Goal: Task Accomplishment & Management: Complete application form

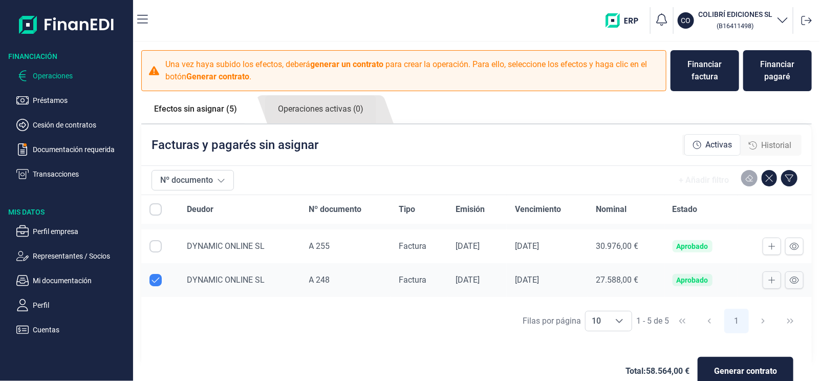
scroll to position [51, 0]
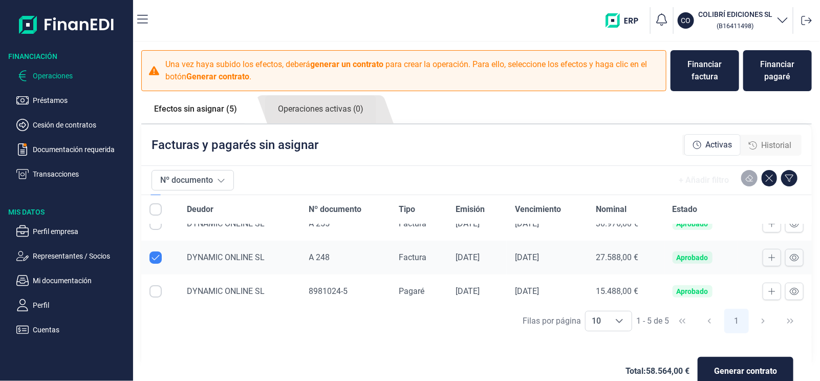
click at [157, 257] on input "Row Unselected null" at bounding box center [155, 257] width 12 height 12
checkbox input "false"
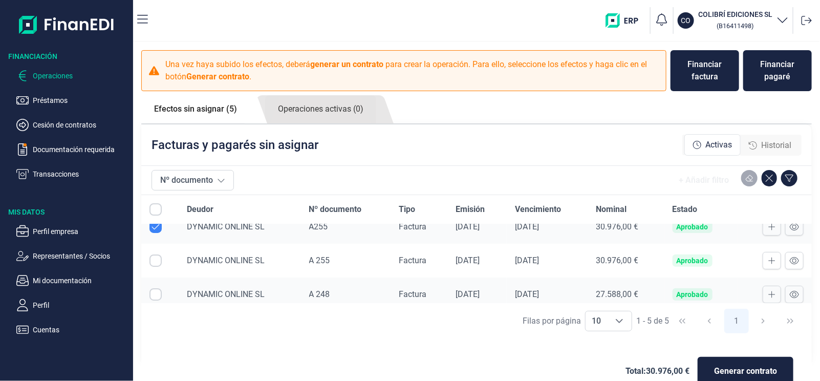
scroll to position [0, 0]
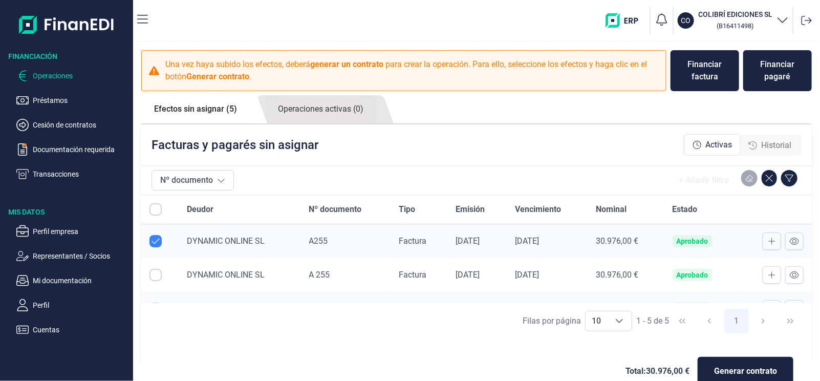
click at [158, 240] on input "Row Unselected null" at bounding box center [155, 241] width 12 height 12
checkbox input "false"
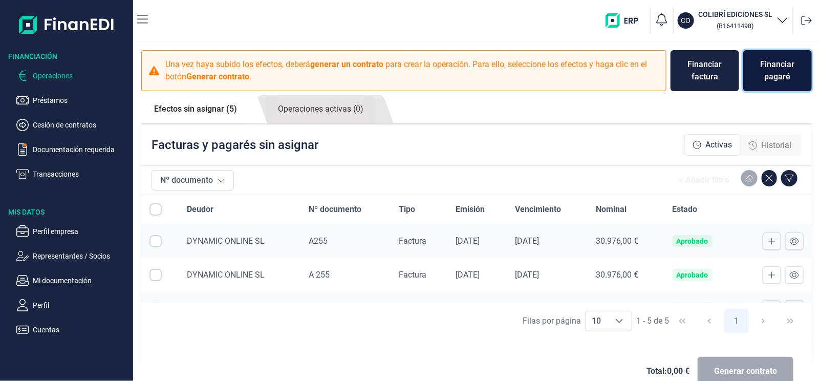
click at [775, 71] on div "Financiar pagaré" at bounding box center [778, 70] width 52 height 25
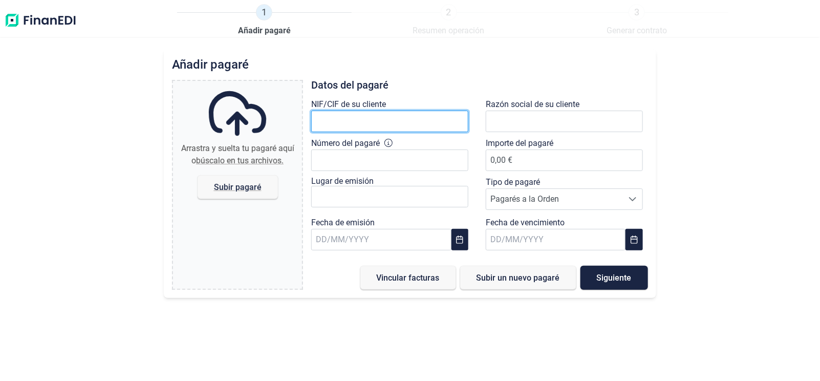
click at [342, 120] on input "text" at bounding box center [389, 122] width 157 height 22
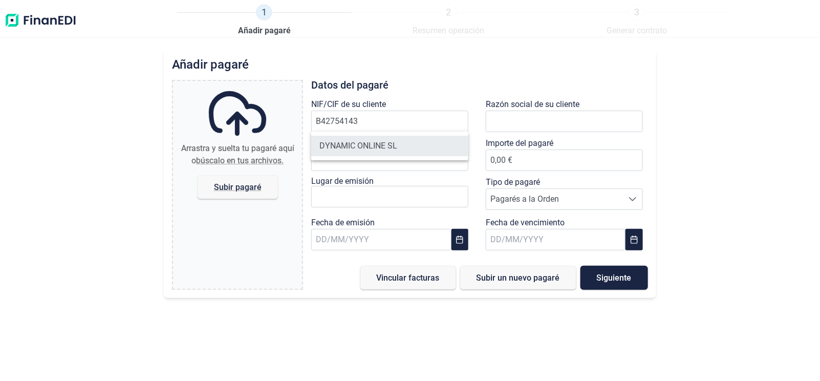
click at [353, 148] on li "DYNAMIC ONLINE SL" at bounding box center [389, 146] width 157 height 20
type input "B42754143"
type input "DYNAMIC ONLINE SL"
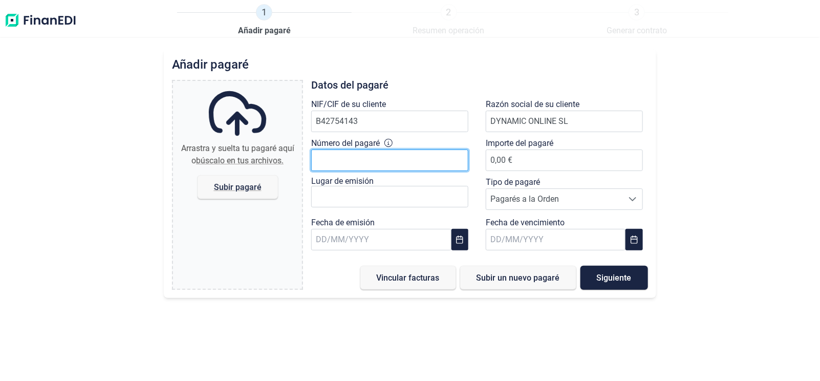
click at [345, 166] on input "Número del pagaré" at bounding box center [389, 160] width 157 height 22
type input "8981026-0"
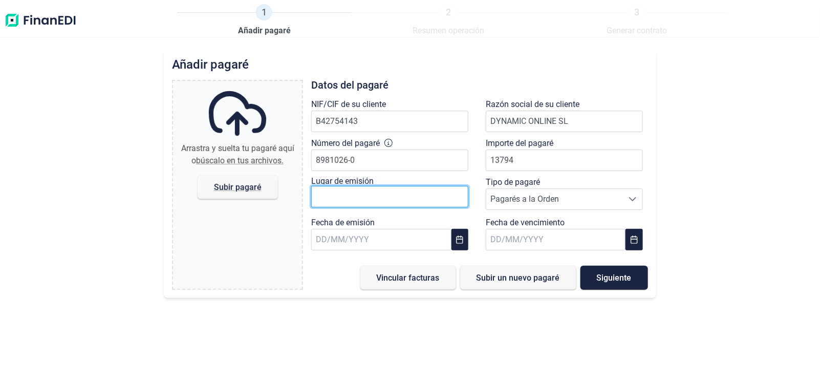
type input "13.794,00 €"
click at [354, 201] on input "text" at bounding box center [389, 197] width 157 height 22
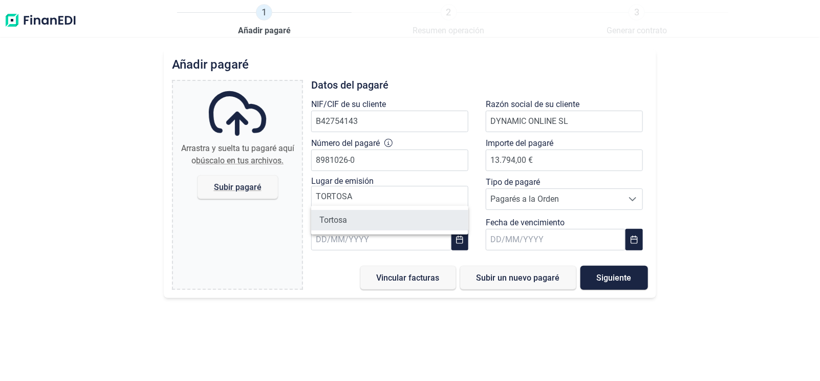
click at [359, 220] on li "Tortosa" at bounding box center [389, 220] width 157 height 20
type input "Tortosa"
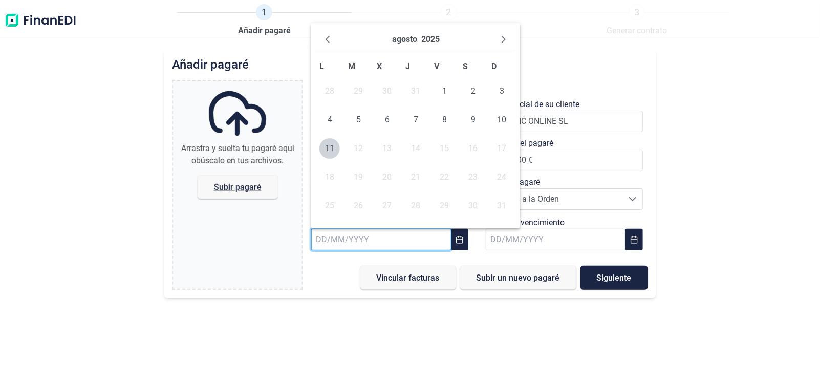
click at [333, 242] on input "text" at bounding box center [381, 240] width 140 height 22
click at [333, 119] on span "4" at bounding box center [329, 120] width 20 height 20
type input "[DATE]"
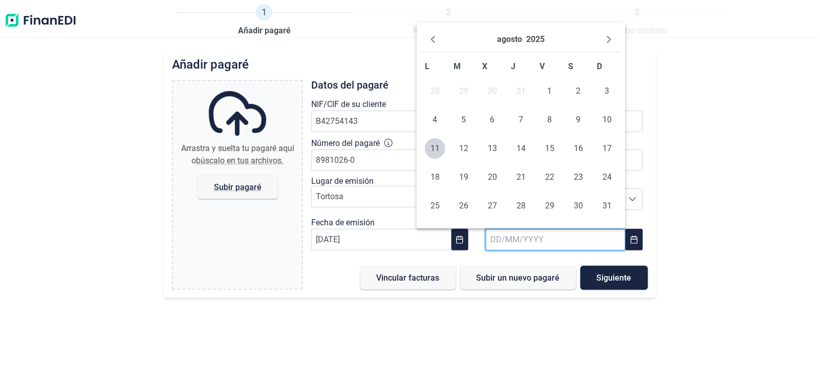
click at [538, 239] on input "text" at bounding box center [556, 240] width 140 height 22
click at [610, 37] on icon "Next Month" at bounding box center [609, 39] width 8 height 8
click at [610, 39] on icon "Next Month" at bounding box center [609, 39] width 4 height 7
click at [523, 173] on span "20" at bounding box center [521, 177] width 20 height 20
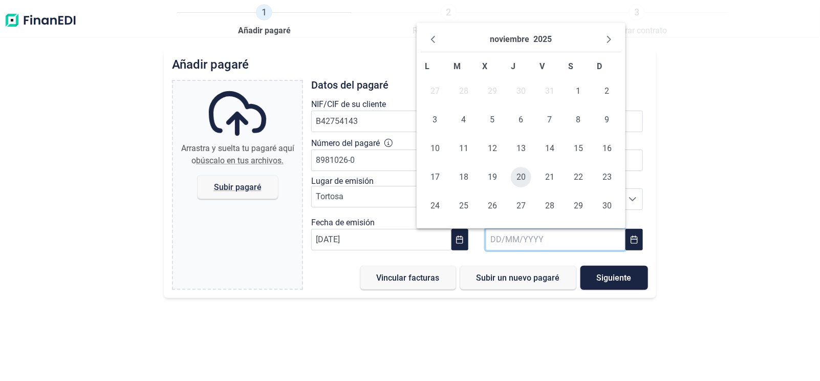
type input "[DATE]"
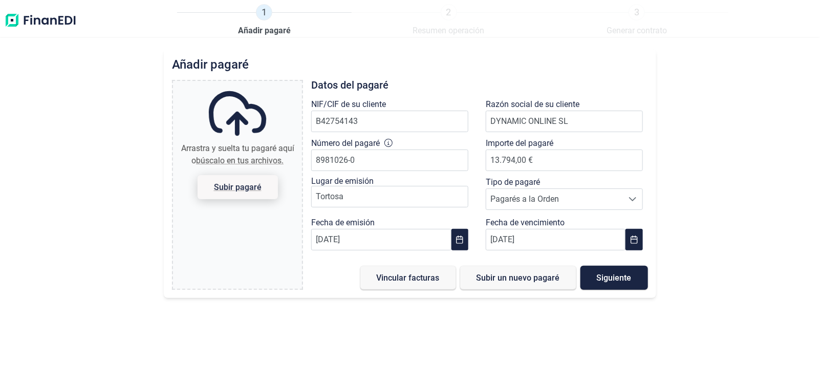
click at [254, 187] on span "Subir pagaré" at bounding box center [238, 187] width 48 height 8
click at [254, 84] on input "Arrastra y suelta tu pagaré aquí o búscalo en tus archivos. Subir pagaré" at bounding box center [237, 82] width 129 height 3
type input "C:\fakepath\[PERSON_NAME] 8981026 0 FRA 248 DYNAMIC.pdf"
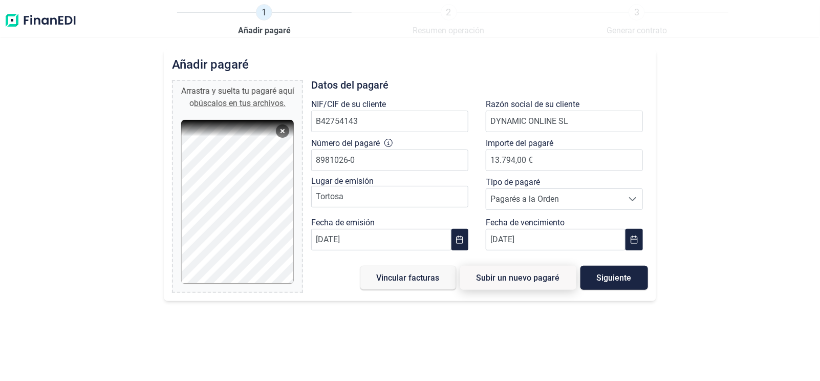
click at [544, 277] on span "Subir un nuevo pagaré" at bounding box center [518, 278] width 83 height 8
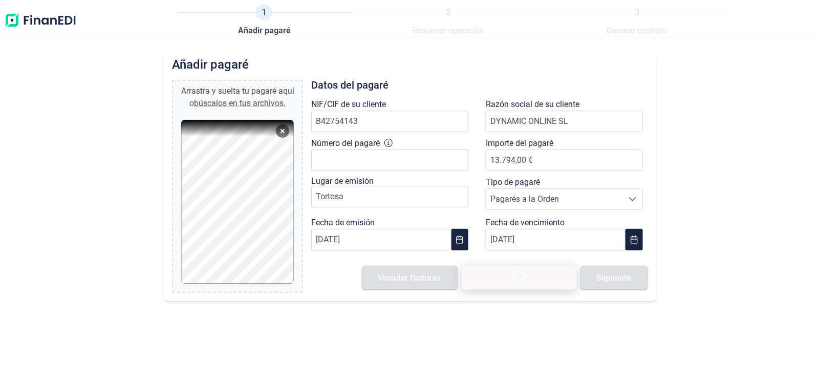
type input "0,00 €"
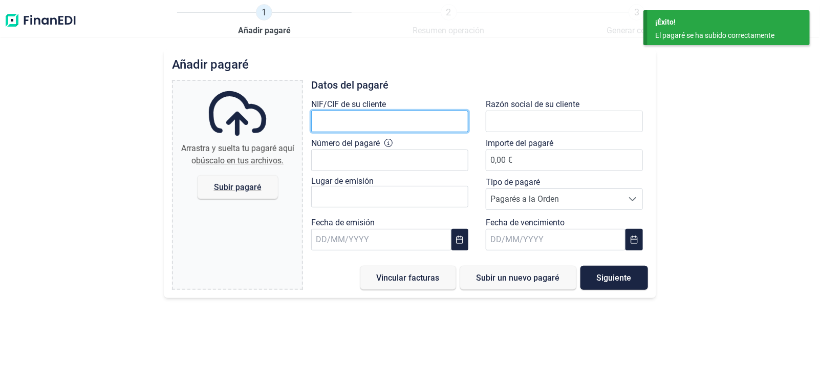
click at [350, 126] on input "text" at bounding box center [389, 122] width 157 height 22
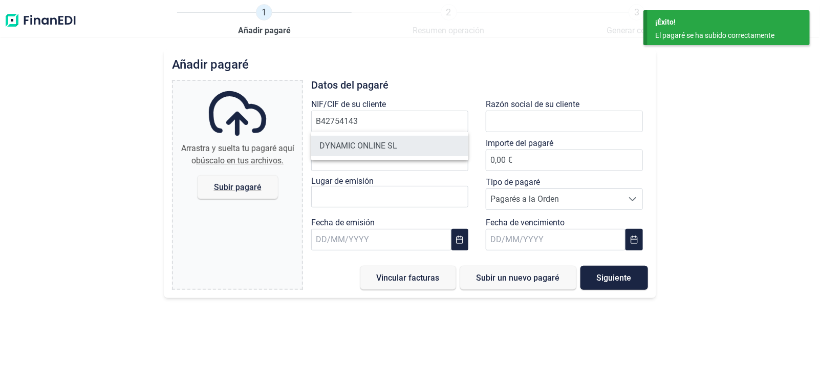
click at [374, 145] on li "DYNAMIC ONLINE SL" at bounding box center [389, 146] width 157 height 20
type input "B42754143"
type input "DYNAMIC ONLINE SL"
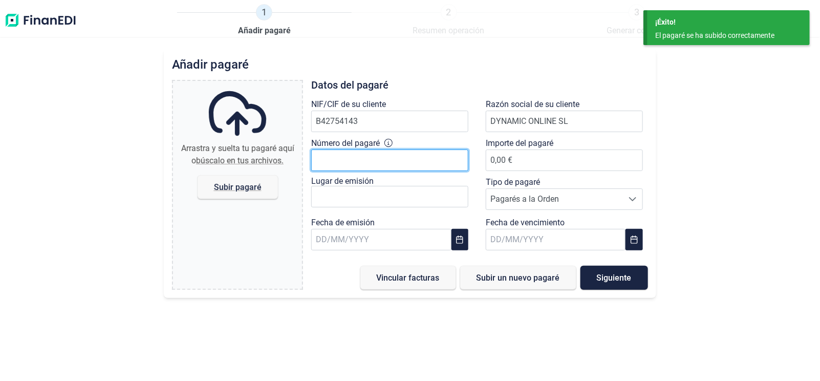
click at [345, 165] on input "Número del pagaré" at bounding box center [389, 160] width 157 height 22
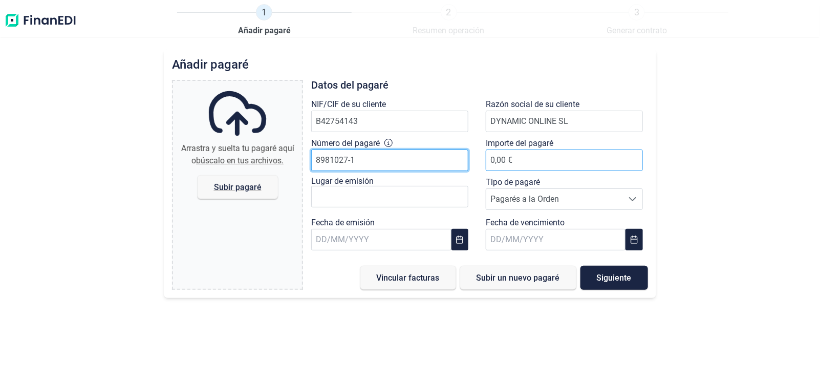
type input "8981027-1"
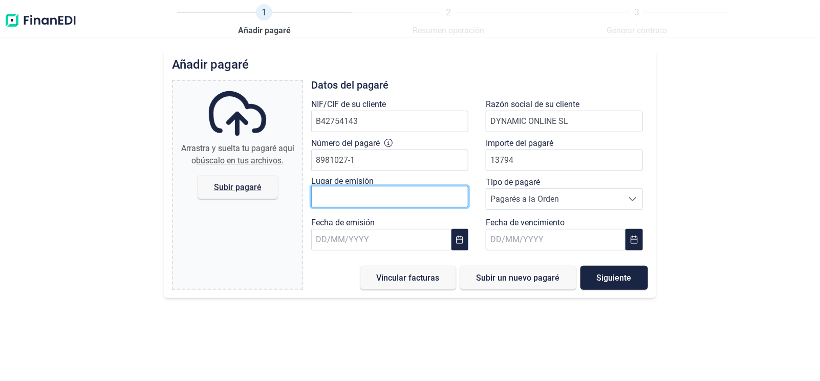
type input "13.794,00 €"
click at [327, 194] on input "text" at bounding box center [389, 197] width 157 height 22
type input "TORTOSA"
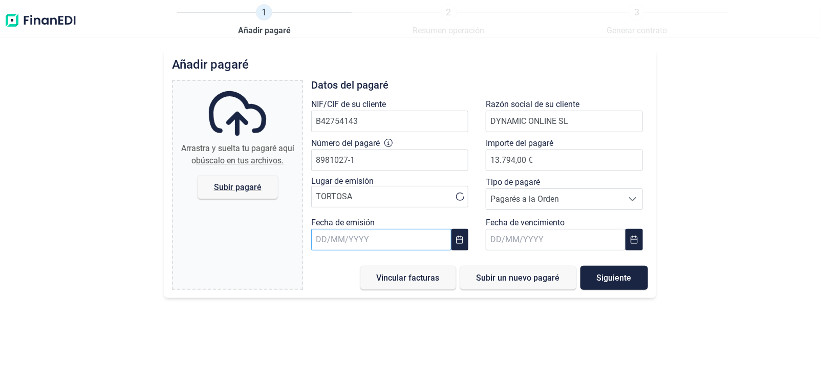
click at [337, 240] on input "text" at bounding box center [381, 240] width 140 height 22
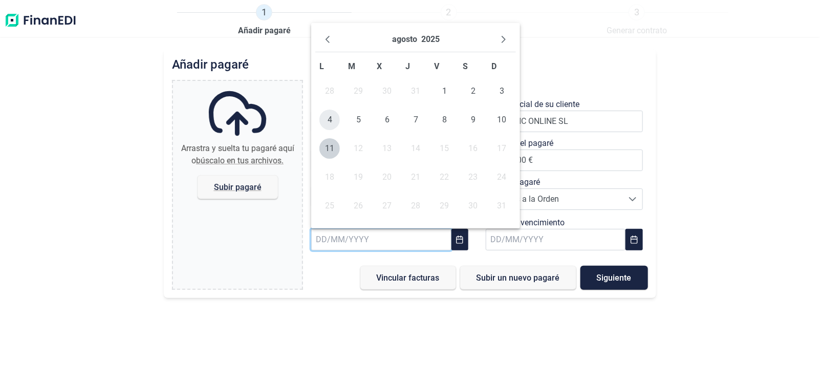
click at [333, 120] on span "4" at bounding box center [329, 120] width 20 height 20
type input "[DATE]"
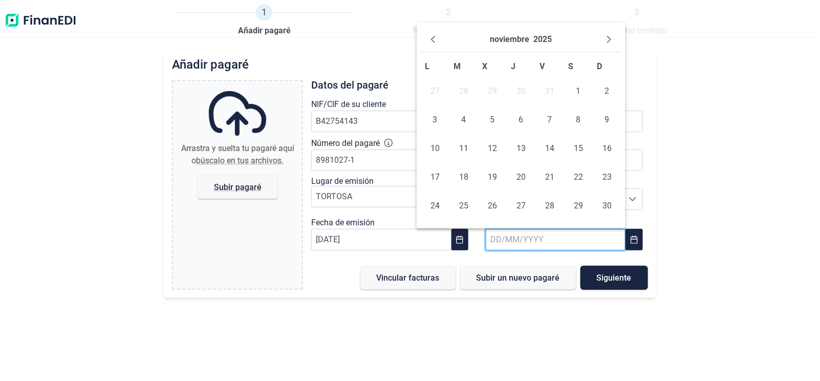
click at [531, 237] on input "text" at bounding box center [556, 240] width 140 height 22
click at [437, 37] on icon "Previous Month" at bounding box center [433, 39] width 8 height 8
click at [436, 172] on span "20" at bounding box center [435, 177] width 20 height 20
type input "[DATE]"
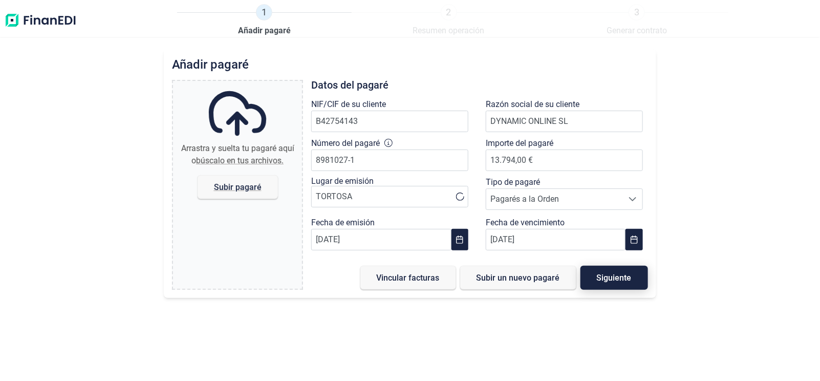
click at [620, 274] on span "Siguiente" at bounding box center [614, 278] width 35 height 8
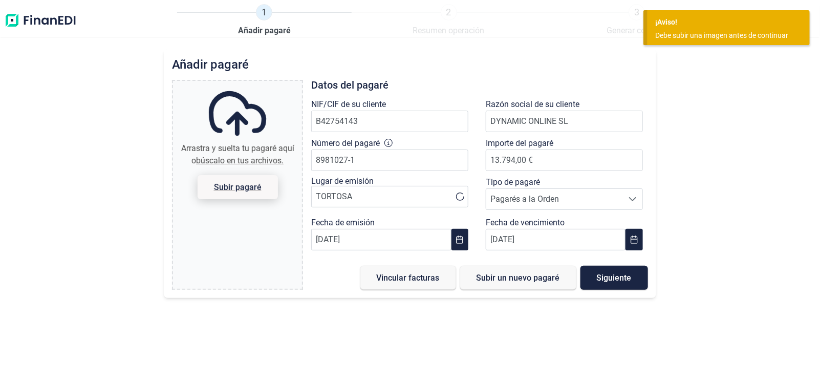
click at [247, 190] on span "Subir pagaré" at bounding box center [238, 187] width 48 height 8
click at [247, 84] on input "Arrastra y suelta tu pagaré aquí o búscalo en tus archivos. Subir pagaré" at bounding box center [237, 82] width 129 height 3
type input "C:\fakepath\[PERSON_NAME] 8981027 1 FRA 248 DYNAMIC.pdf"
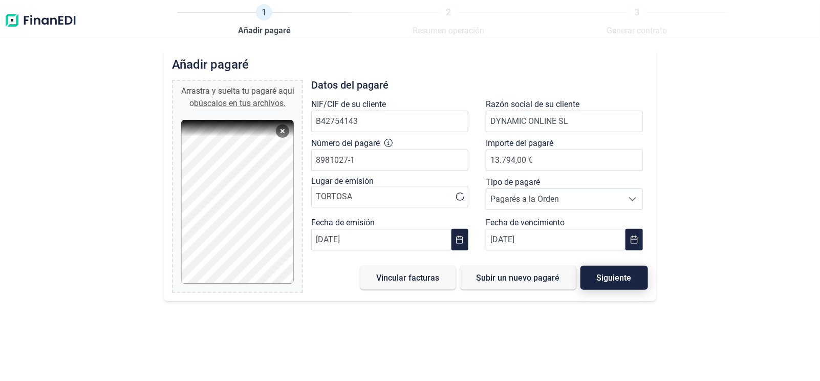
click at [629, 277] on span "Siguiente" at bounding box center [614, 278] width 35 height 8
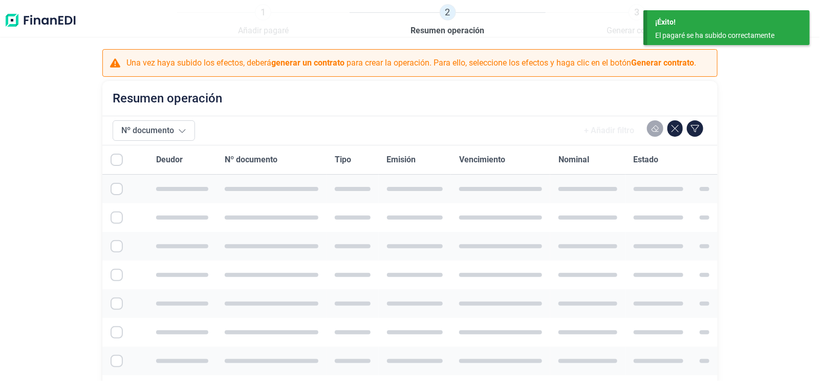
checkbox input "true"
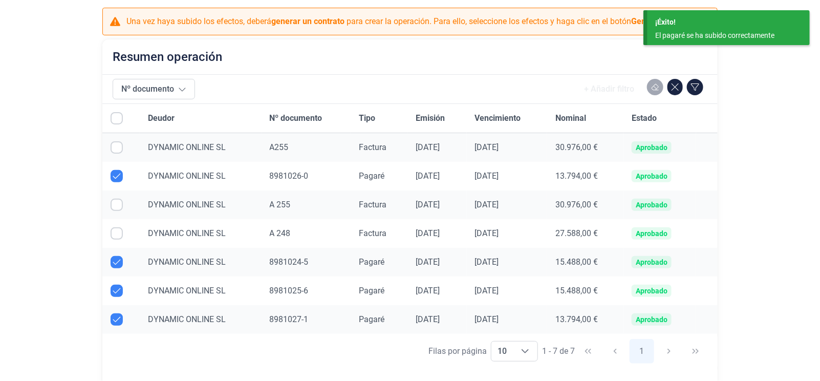
scroll to position [94, 0]
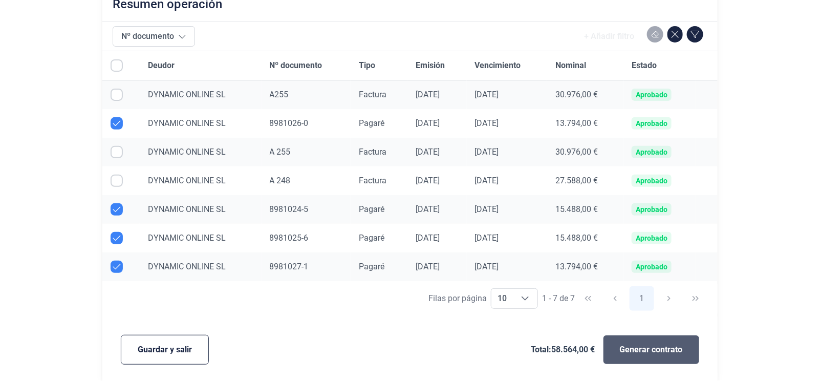
click at [666, 351] on span "Generar contrato" at bounding box center [651, 350] width 63 height 12
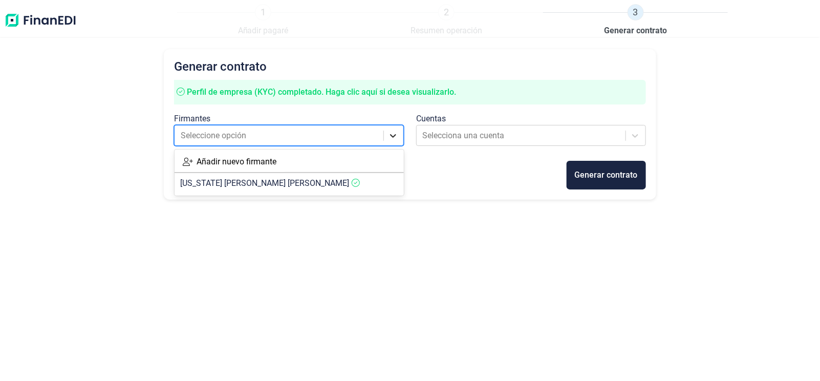
click at [394, 137] on icon at bounding box center [394, 136] width 6 height 4
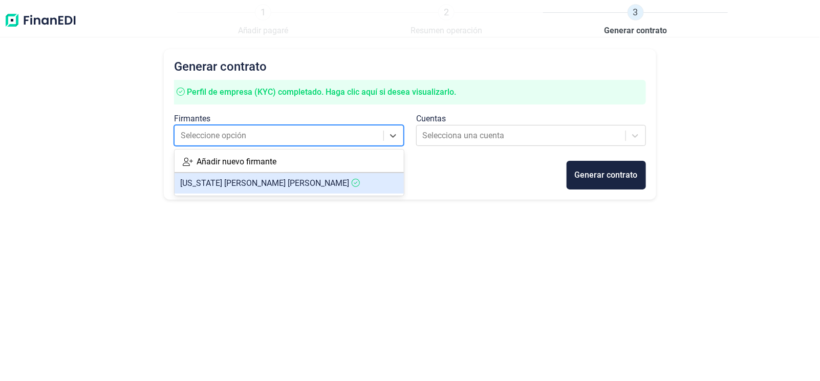
click at [246, 188] on span "[US_STATE][PERSON_NAME] [PERSON_NAME]" at bounding box center [265, 183] width 169 height 10
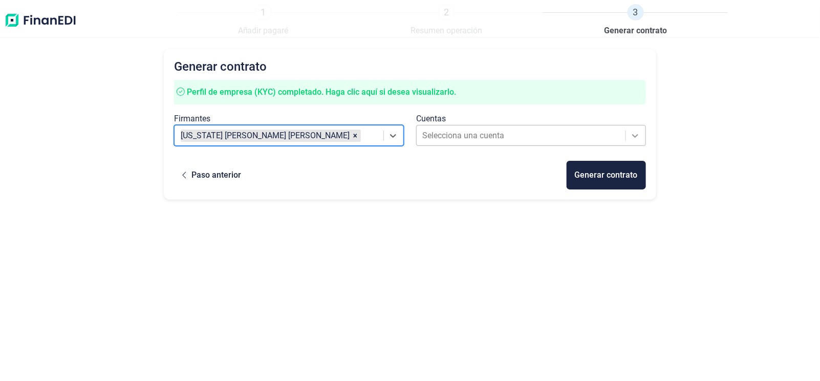
click at [637, 135] on icon at bounding box center [635, 136] width 6 height 4
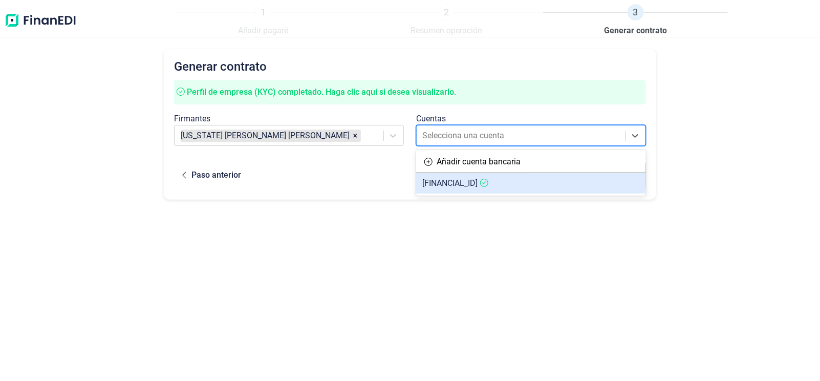
click at [478, 185] on span "[FINANCIAL_ID]" at bounding box center [449, 183] width 55 height 10
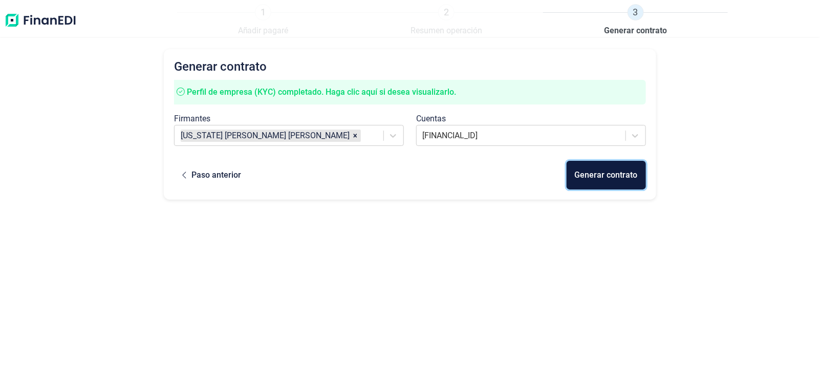
click at [624, 174] on div "Generar contrato" at bounding box center [606, 175] width 63 height 12
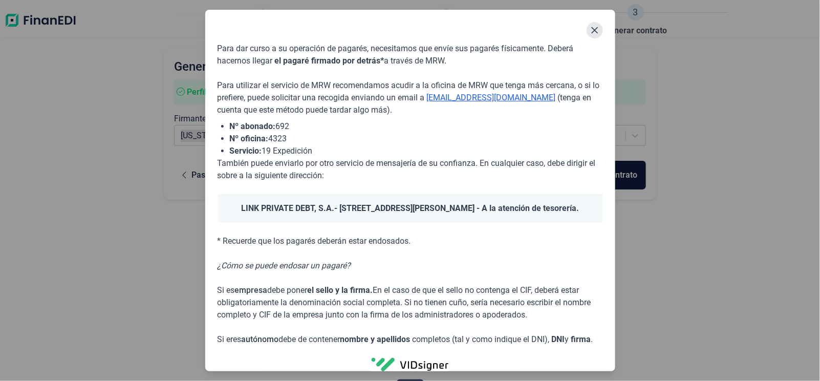
click at [595, 30] on icon "Close" at bounding box center [594, 30] width 7 height 7
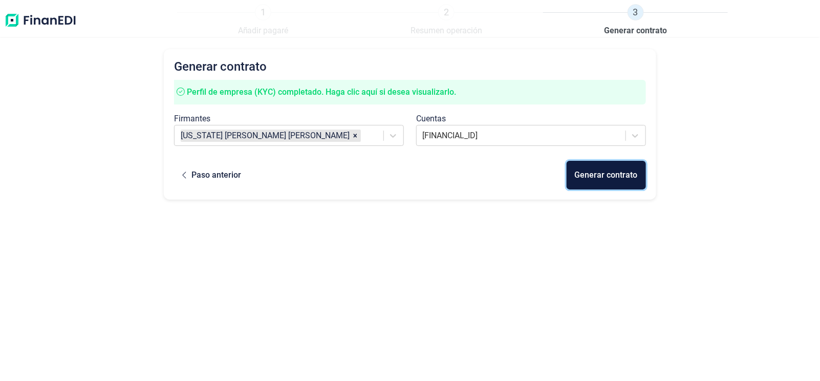
click at [615, 175] on div "Generar contrato" at bounding box center [606, 175] width 63 height 12
click at [596, 172] on div "Generar contrato" at bounding box center [606, 175] width 63 height 12
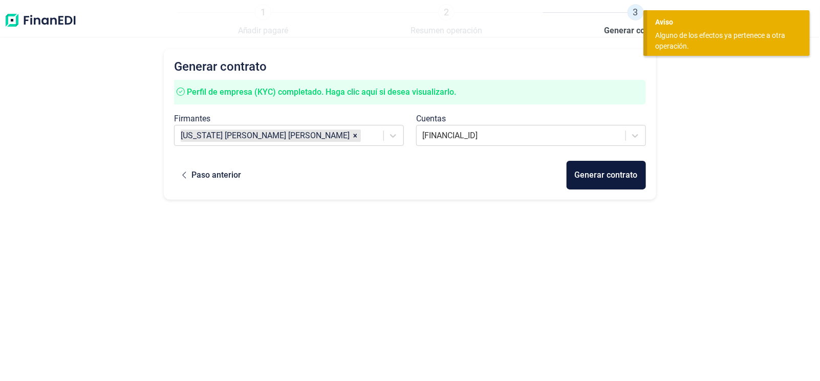
click at [763, 34] on div "Alguno de los efectos ya pertenece a otra operación." at bounding box center [724, 41] width 139 height 22
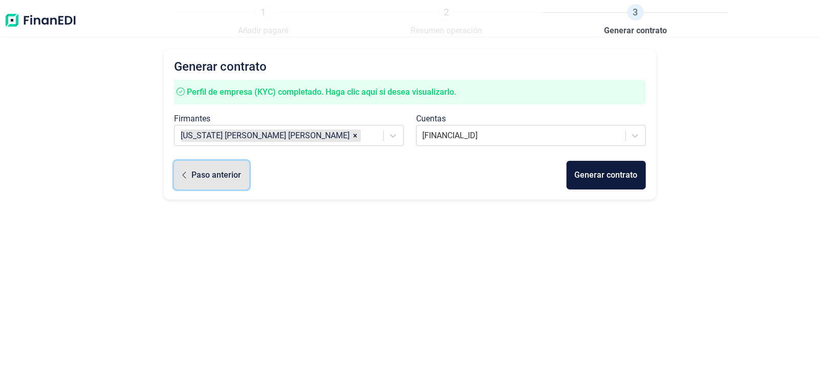
click at [205, 175] on div "Paso anterior" at bounding box center [216, 175] width 50 height 12
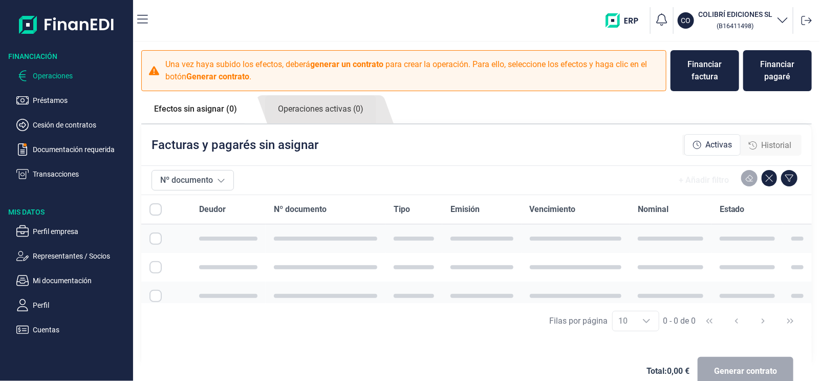
checkbox input "true"
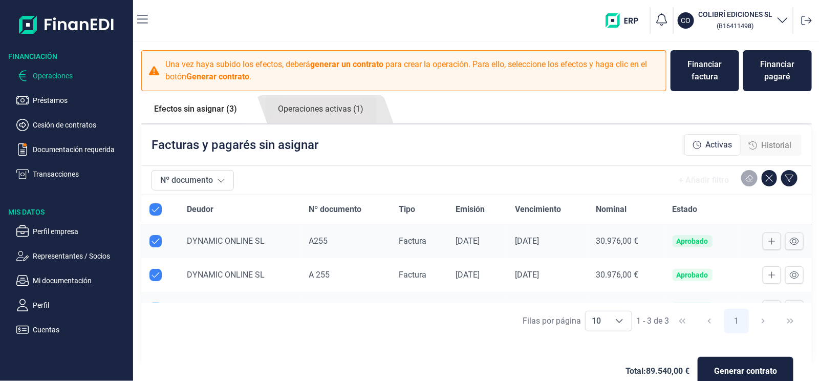
checkbox input "true"
click at [153, 272] on input "Row Unselected null" at bounding box center [155, 275] width 12 height 12
checkbox input "false"
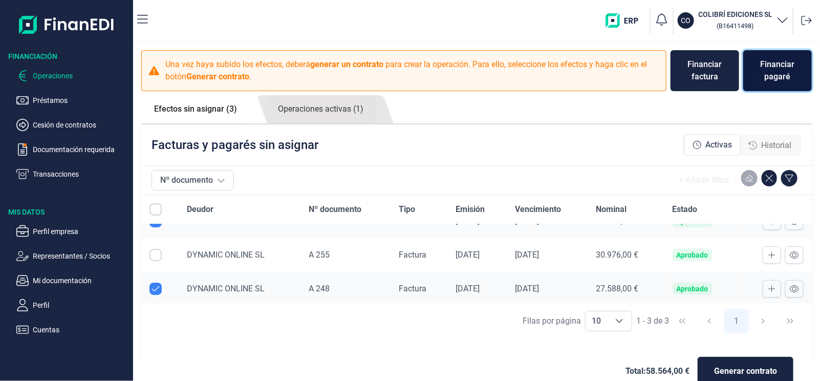
click at [786, 73] on div "Financiar pagaré" at bounding box center [778, 70] width 52 height 25
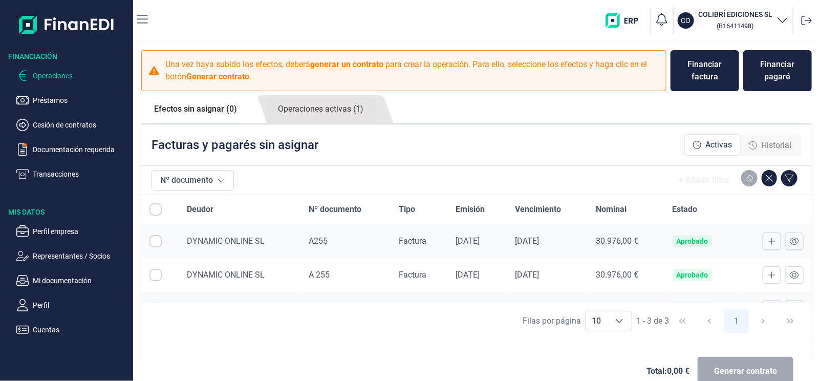
checkbox input "true"
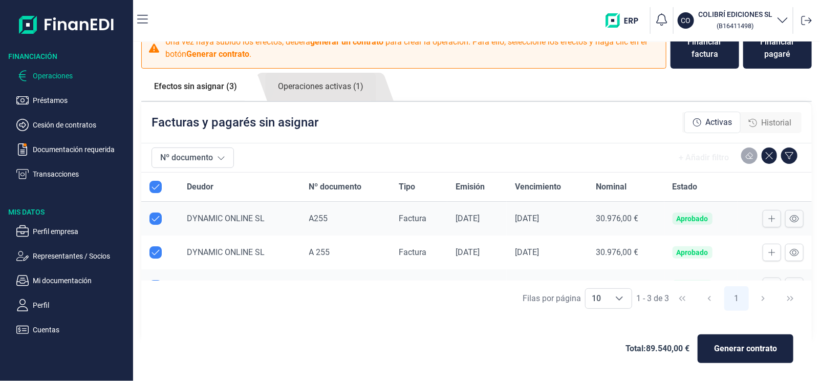
click at [157, 251] on input "Row Unselected null" at bounding box center [155, 252] width 12 height 12
checkbox input "false"
click at [735, 351] on span "Generar contrato" at bounding box center [745, 349] width 63 height 12
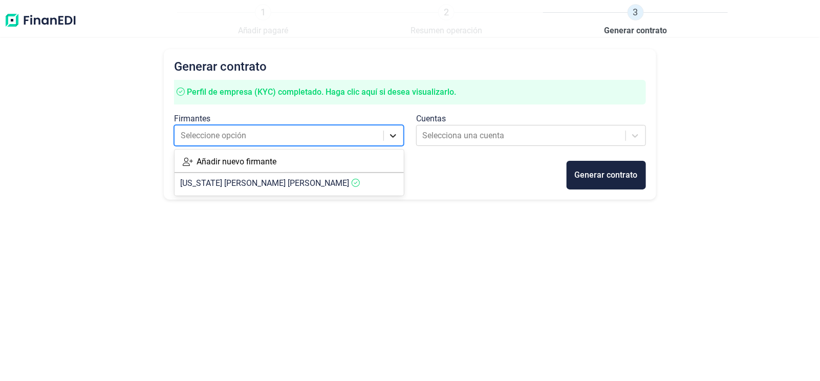
click at [389, 136] on icon at bounding box center [393, 136] width 10 height 10
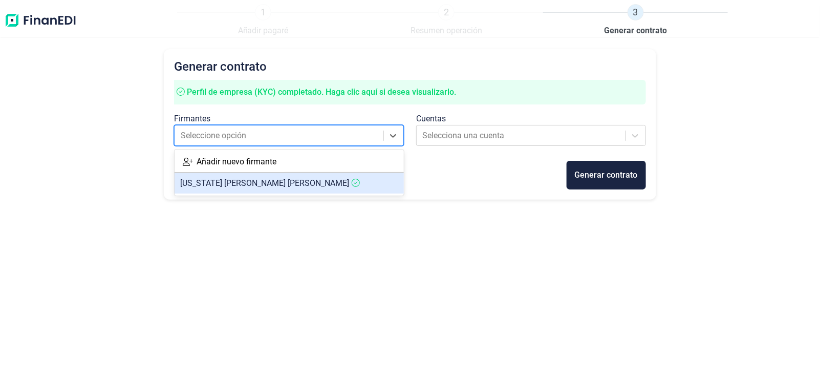
click at [314, 181] on article "[US_STATE][PERSON_NAME] [PERSON_NAME]" at bounding box center [290, 183] width 230 height 20
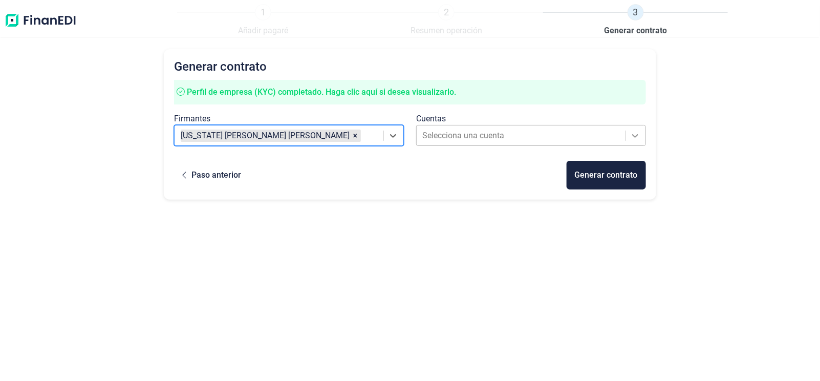
click at [637, 136] on icon at bounding box center [635, 136] width 6 height 4
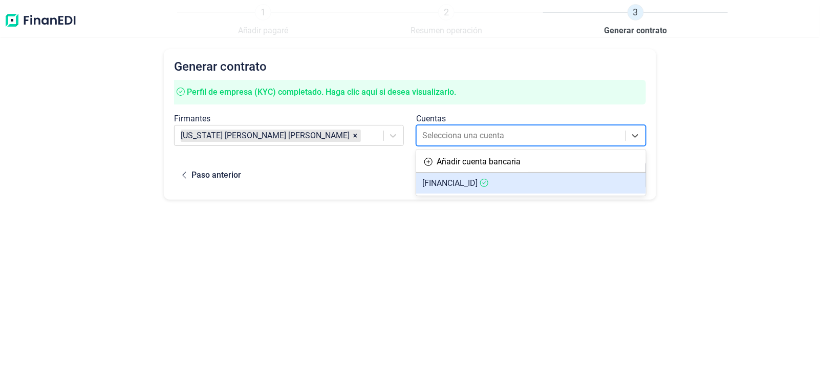
click at [478, 186] on span "[FINANCIAL_ID]" at bounding box center [449, 183] width 55 height 10
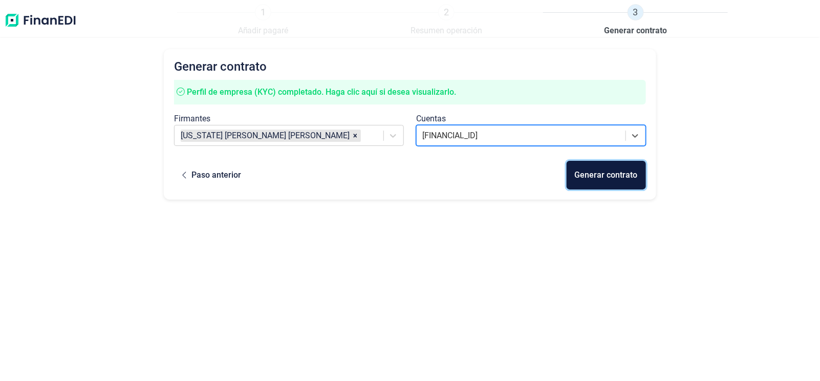
click at [620, 178] on div "Generar contrato" at bounding box center [606, 175] width 63 height 12
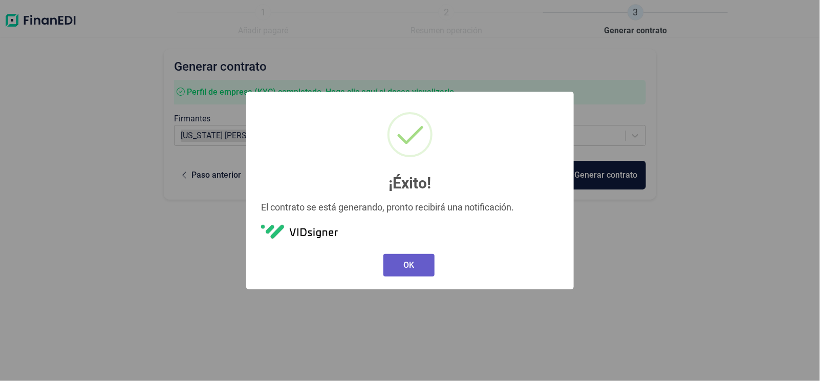
click at [406, 270] on button "OK" at bounding box center [408, 265] width 51 height 23
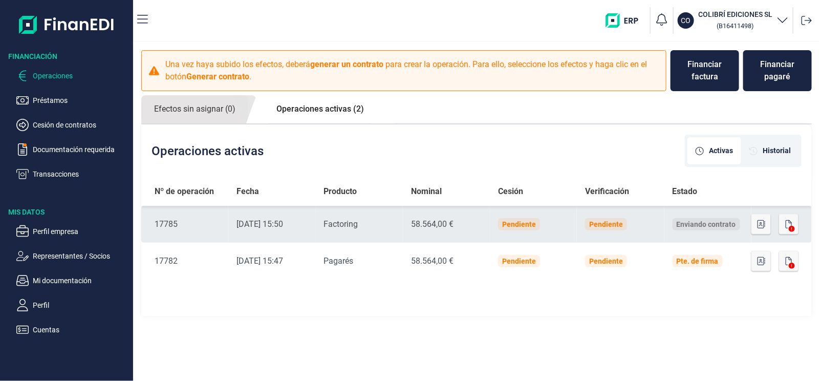
click at [793, 227] on icon at bounding box center [792, 229] width 6 height 6
click at [792, 227] on icon at bounding box center [792, 229] width 6 height 6
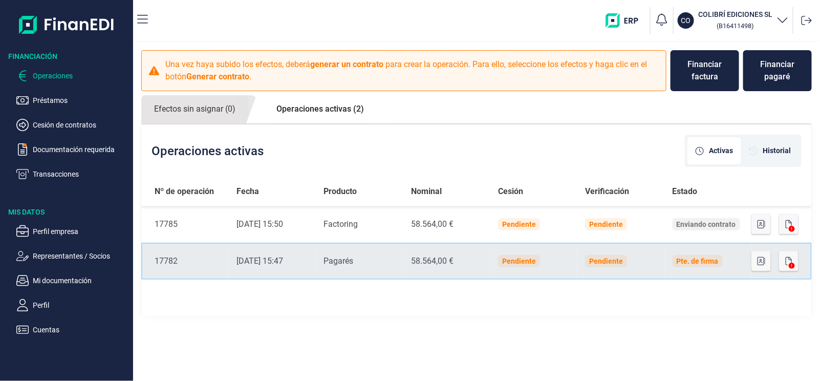
click at [710, 266] on div "Pte. de firma" at bounding box center [698, 261] width 50 height 12
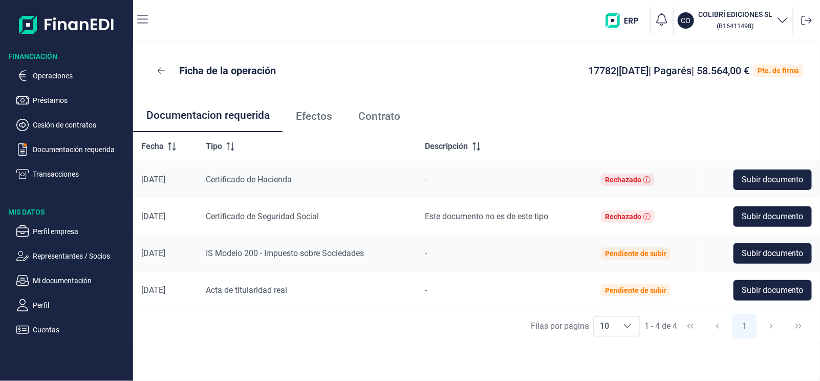
click at [317, 109] on link "Efectos" at bounding box center [314, 116] width 62 height 34
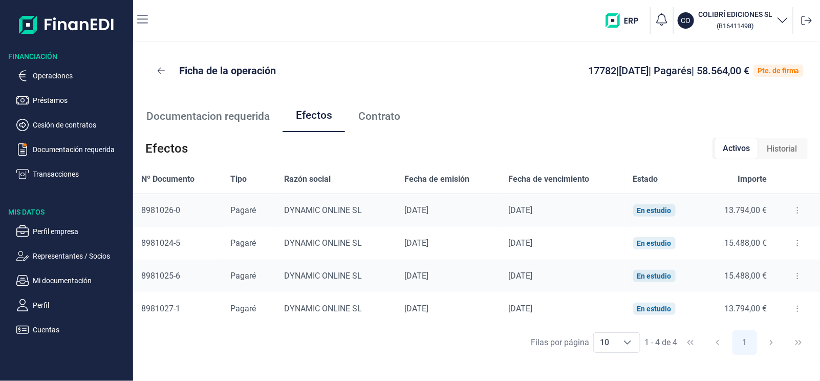
click at [376, 116] on span "Contrato" at bounding box center [379, 116] width 42 height 11
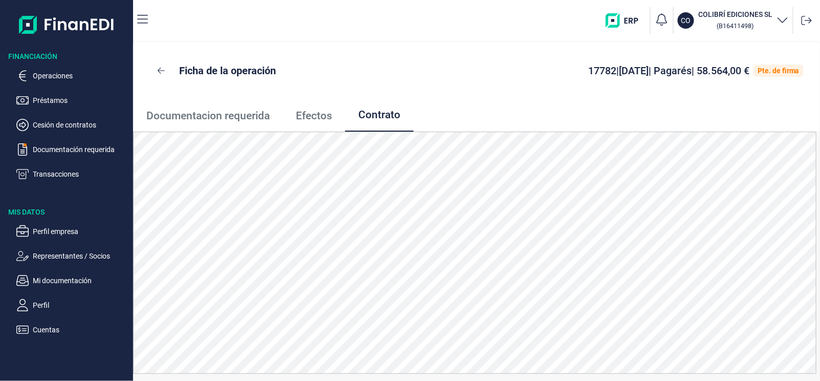
click at [784, 70] on div "Pte. de firma" at bounding box center [779, 71] width 42 height 8
click at [767, 71] on div "Pte. de firma" at bounding box center [779, 71] width 42 height 8
click at [303, 114] on span "Efectos" at bounding box center [314, 116] width 36 height 11
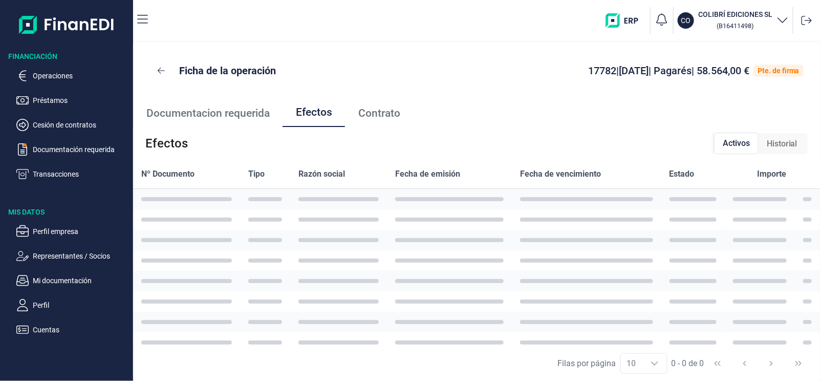
scroll to position [0, 0]
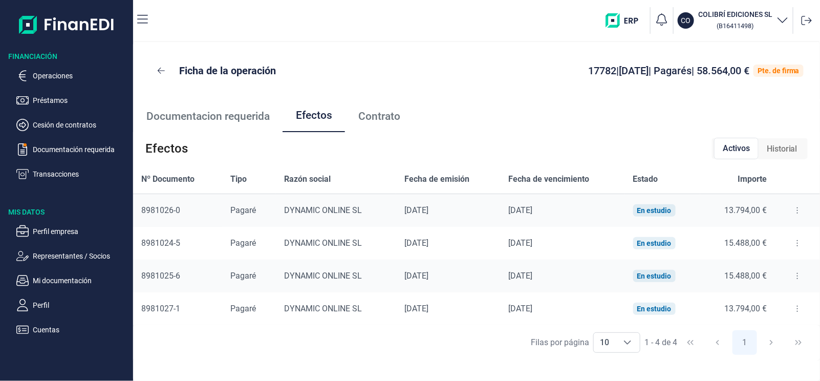
click at [382, 115] on span "Contrato" at bounding box center [379, 116] width 42 height 11
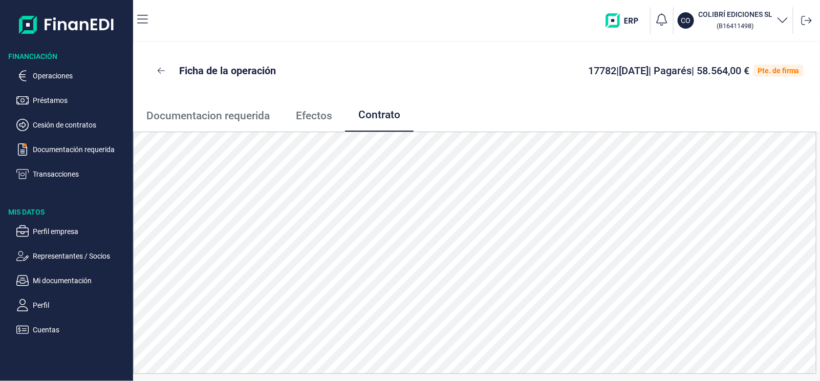
click at [222, 120] on span "Documentacion requerida" at bounding box center [207, 116] width 123 height 11
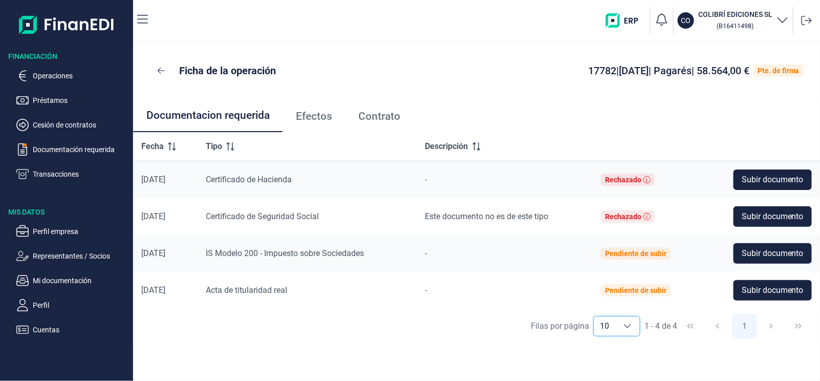
click at [625, 325] on icon "Choose" at bounding box center [628, 326] width 8 height 8
click at [603, 232] on li "2" at bounding box center [613, 233] width 47 height 25
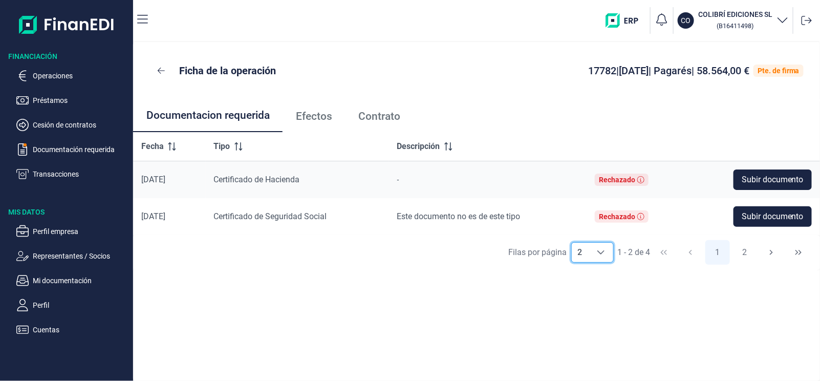
click at [603, 252] on div "Choose" at bounding box center [601, 252] width 25 height 19
click at [582, 352] on li "20" at bounding box center [589, 345] width 42 height 25
type input "20"
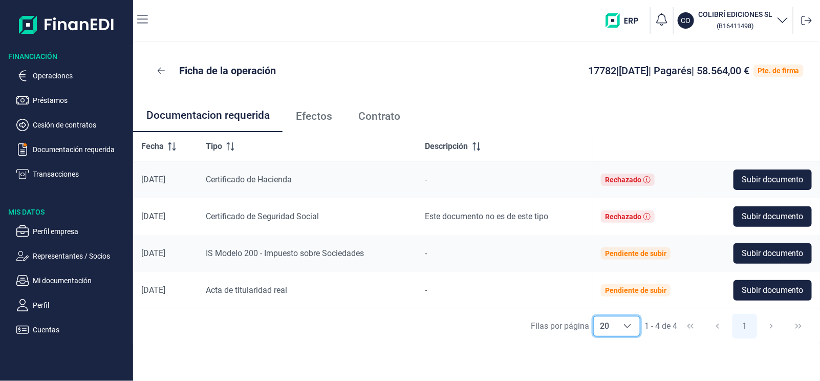
click at [307, 114] on span "Efectos" at bounding box center [314, 116] width 36 height 11
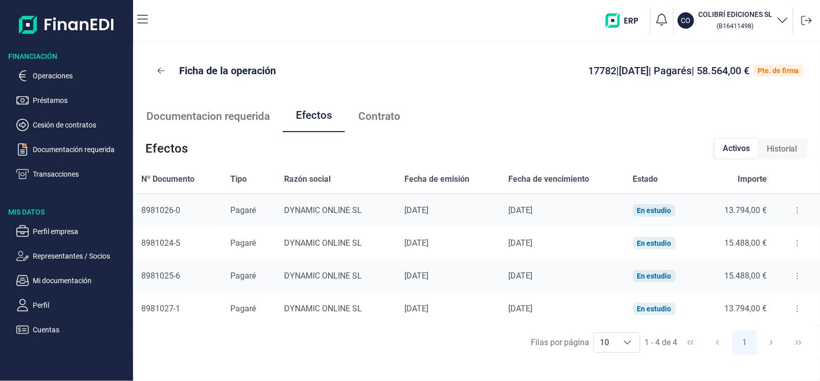
click at [796, 208] on button at bounding box center [797, 210] width 18 height 16
click at [763, 253] on span "Descargar efecto" at bounding box center [768, 254] width 54 height 10
click at [385, 116] on span "Contrato" at bounding box center [379, 116] width 42 height 11
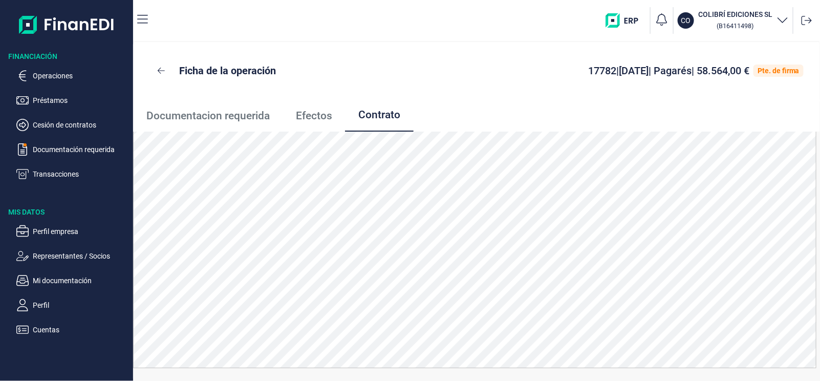
scroll to position [0, 0]
click at [63, 282] on p "Mi documentación" at bounding box center [81, 280] width 96 height 12
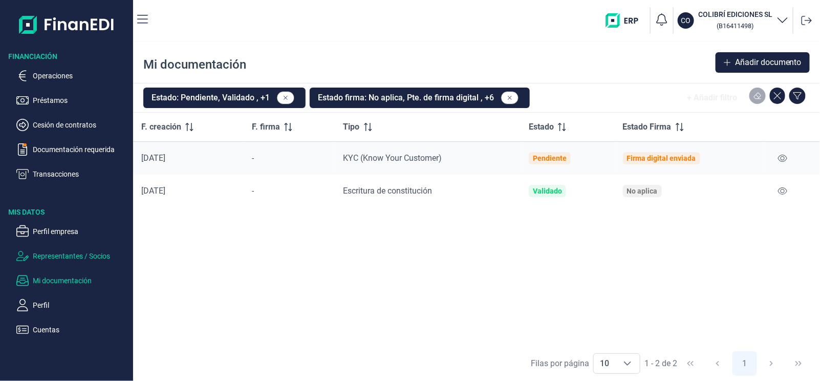
click at [63, 261] on p "Representantes / Socios" at bounding box center [81, 256] width 96 height 12
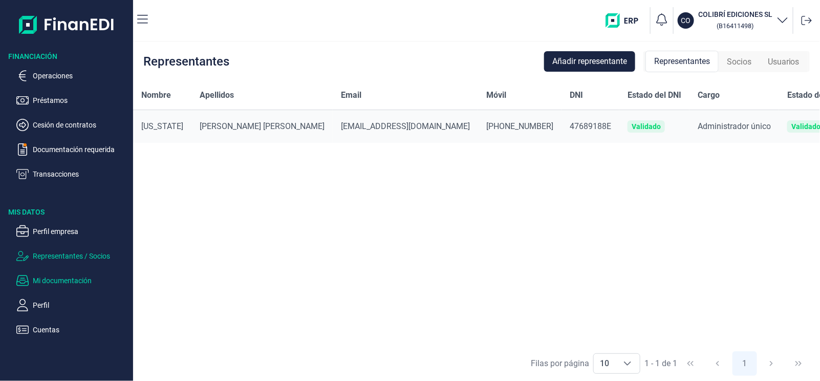
click at [70, 281] on p "Mi documentación" at bounding box center [81, 280] width 96 height 12
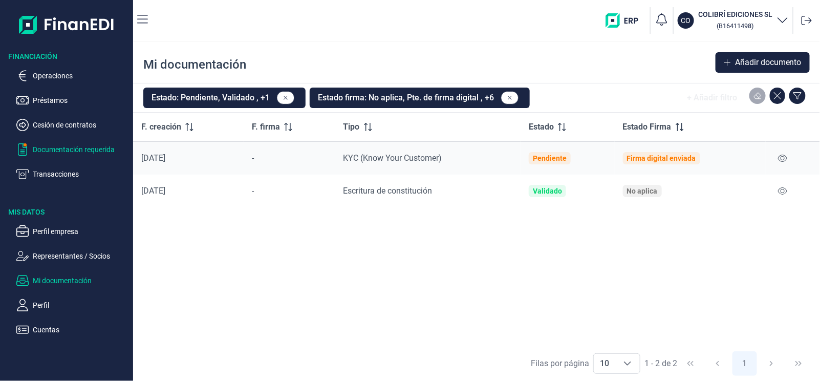
click at [50, 146] on p "Documentación requerida" at bounding box center [81, 149] width 96 height 12
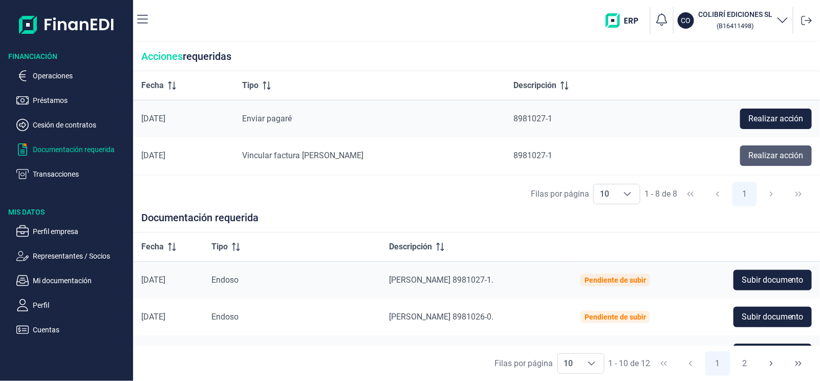
click at [753, 157] on span "Realizar acción" at bounding box center [776, 155] width 55 height 12
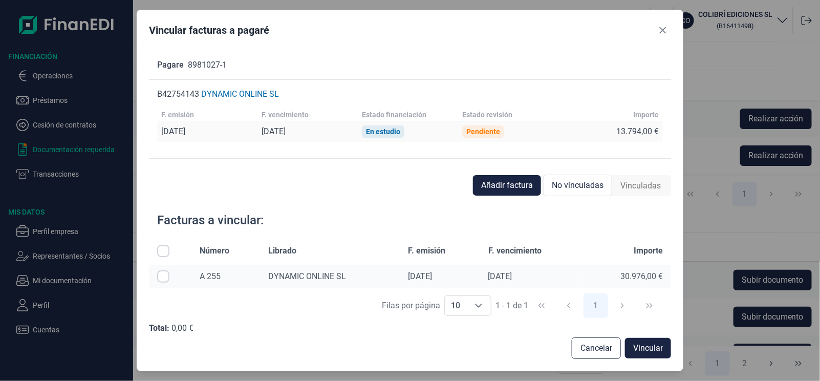
scroll to position [5, 0]
click at [477, 305] on icon "Choose" at bounding box center [478, 306] width 7 height 4
click at [668, 34] on button "Close" at bounding box center [663, 30] width 16 height 16
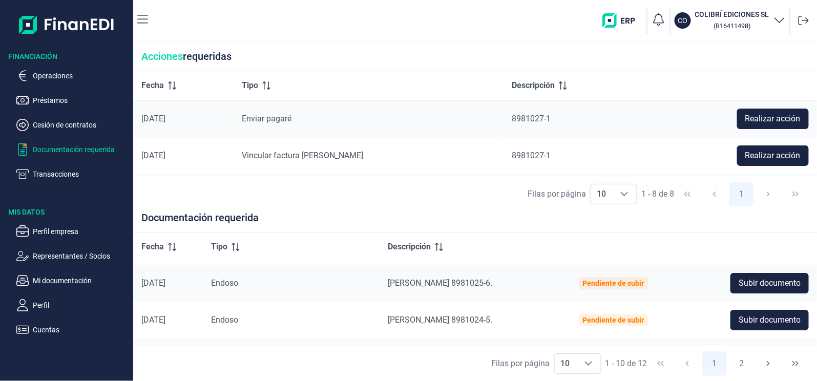
scroll to position [51, 0]
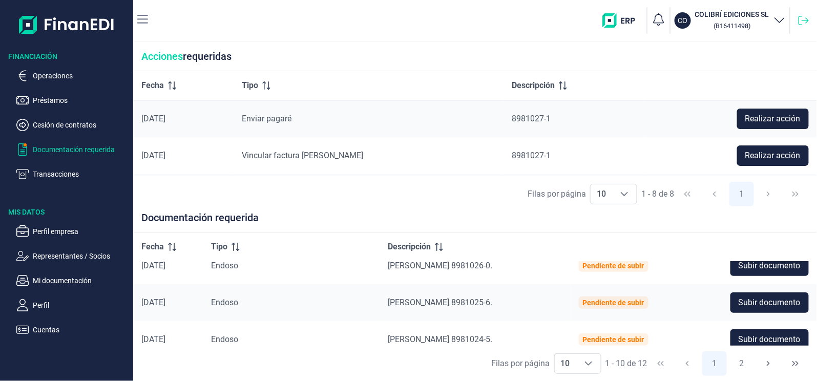
click at [803, 24] on icon at bounding box center [803, 20] width 10 height 10
